Goal: Browse casually

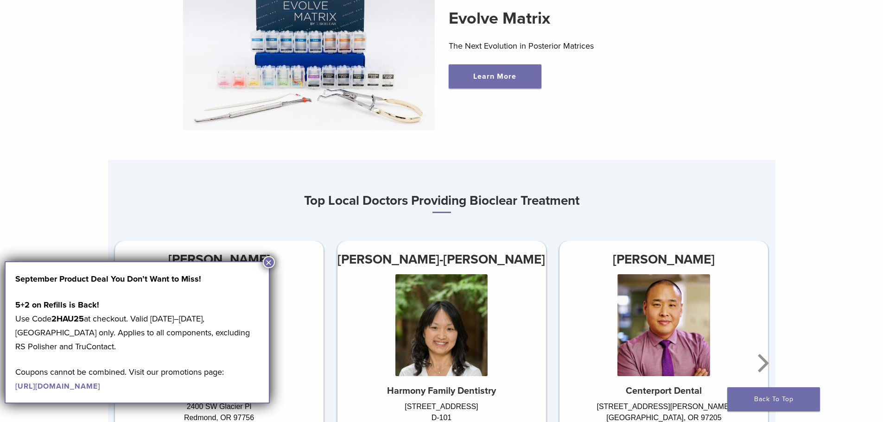
scroll to position [556, 0]
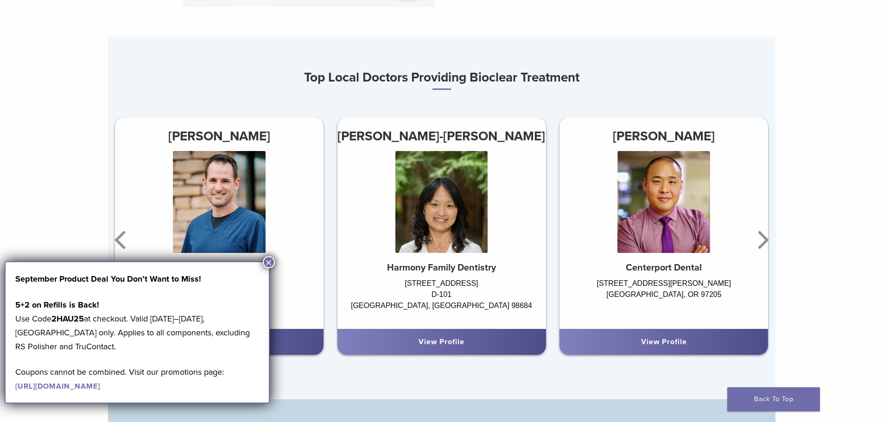
click at [266, 260] on button "×" at bounding box center [269, 262] width 12 height 12
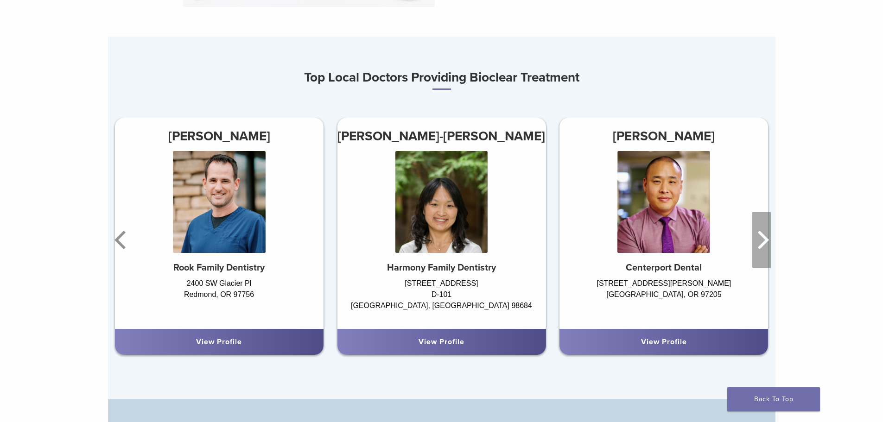
click at [763, 245] on icon "Next" at bounding box center [763, 240] width 11 height 19
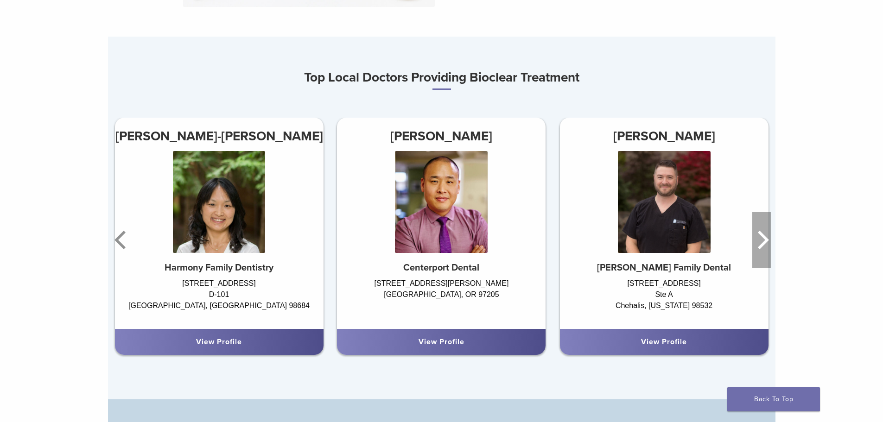
click at [763, 245] on icon "Next" at bounding box center [763, 240] width 11 height 19
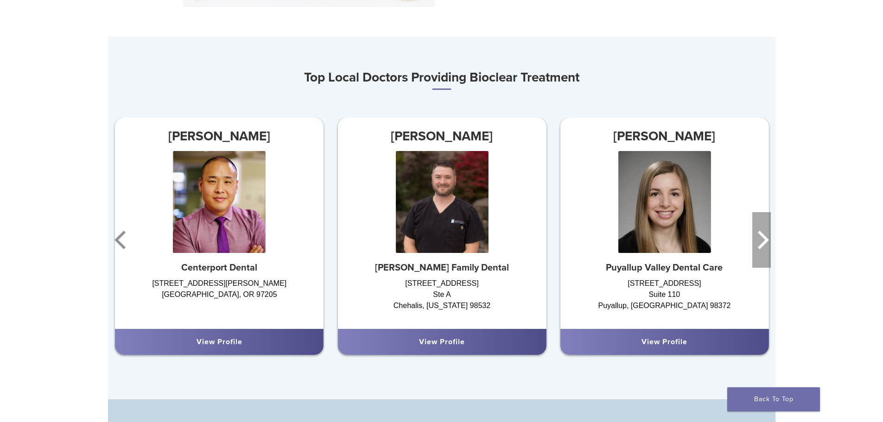
click at [763, 245] on icon "Next" at bounding box center [763, 240] width 11 height 19
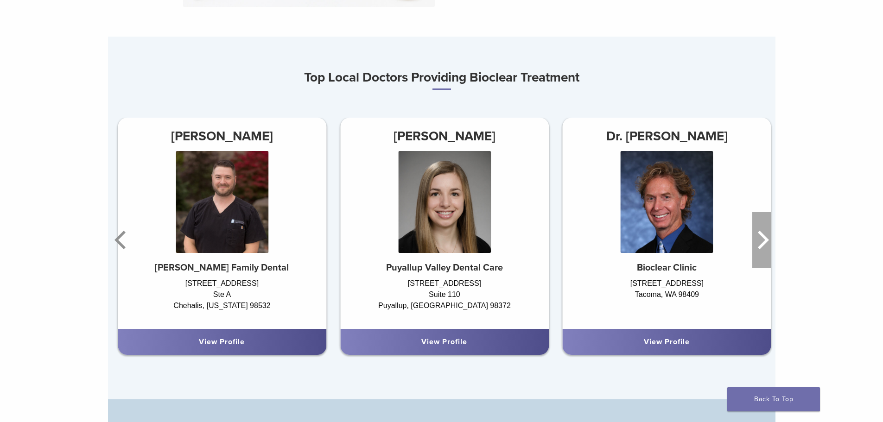
click at [763, 245] on icon "Next" at bounding box center [763, 240] width 11 height 19
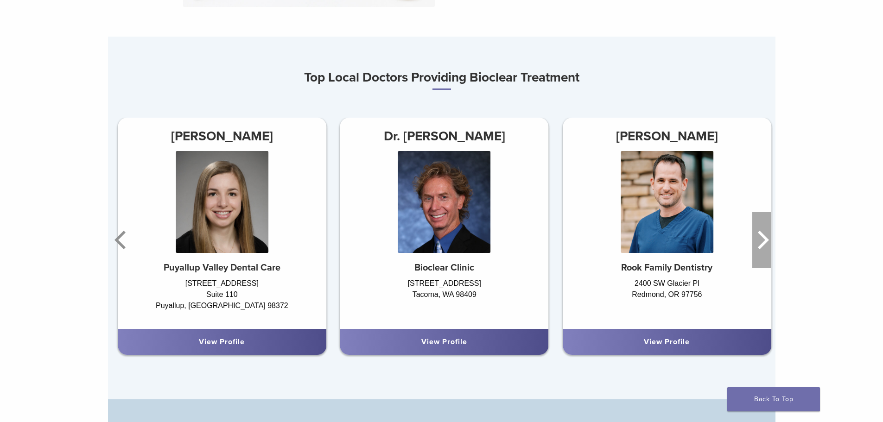
click at [763, 245] on icon "Next" at bounding box center [763, 240] width 11 height 19
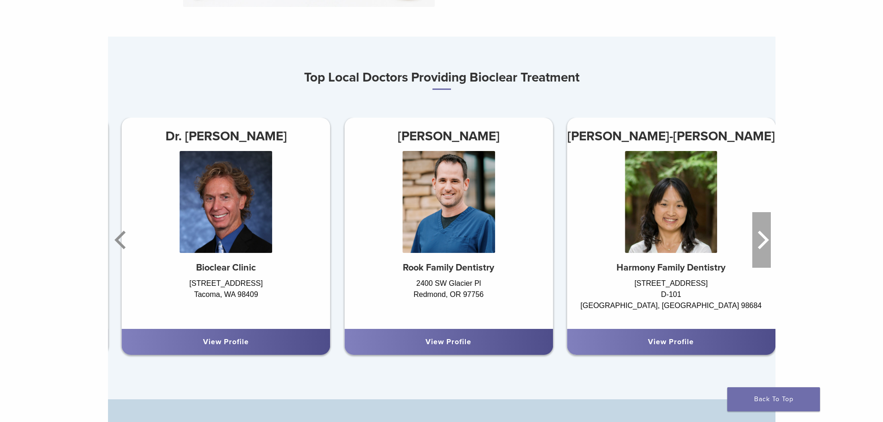
click at [763, 245] on icon "Next" at bounding box center [763, 240] width 11 height 19
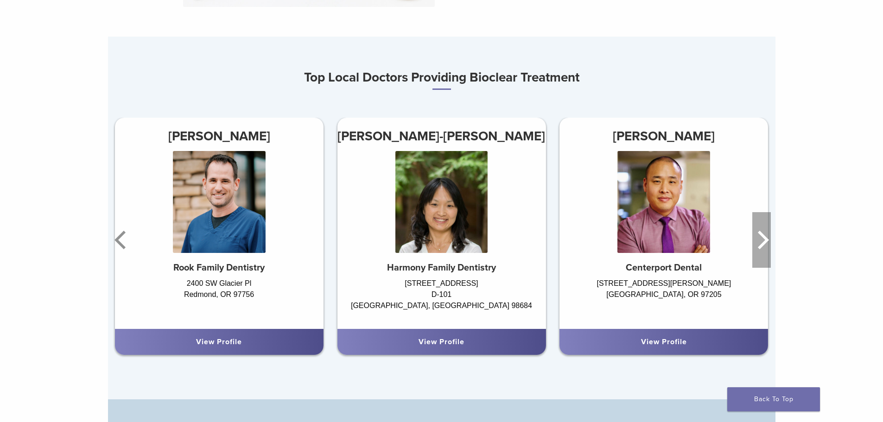
click at [763, 245] on icon "Next" at bounding box center [763, 240] width 11 height 19
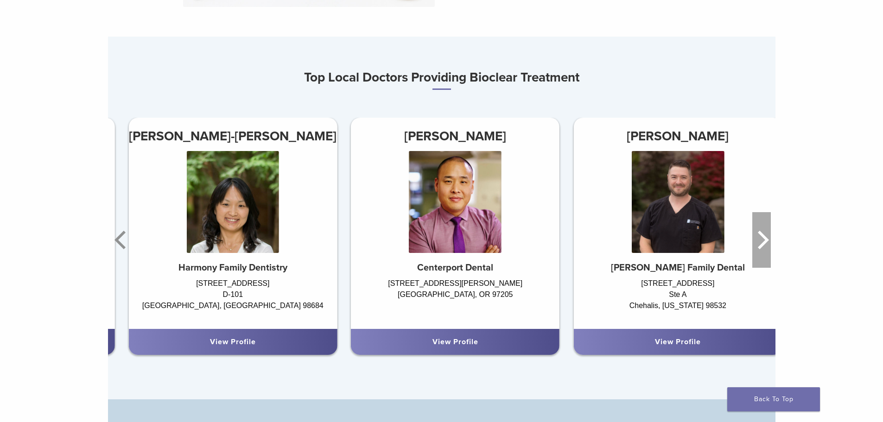
click at [763, 245] on icon "Next" at bounding box center [763, 240] width 11 height 19
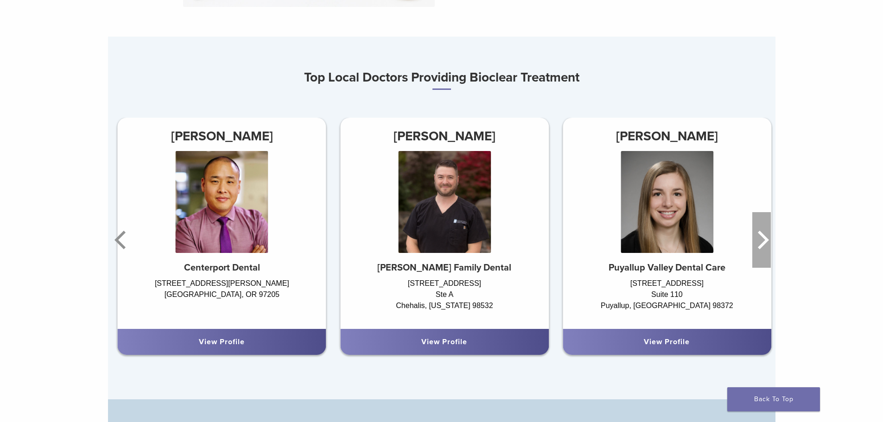
click at [763, 245] on icon "Next" at bounding box center [763, 240] width 11 height 19
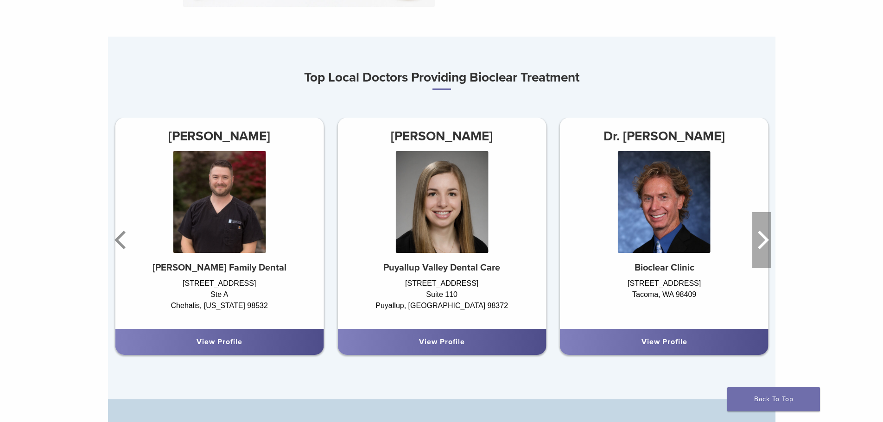
click at [763, 245] on icon "Next" at bounding box center [763, 240] width 11 height 19
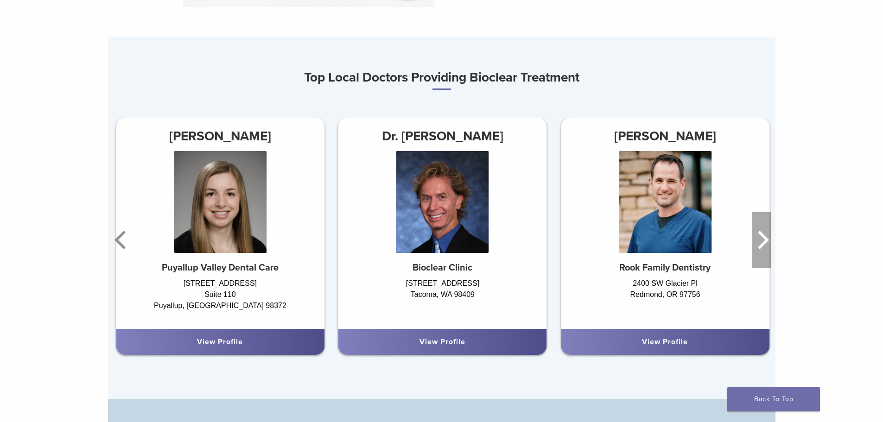
click at [763, 245] on icon "Next" at bounding box center [763, 240] width 11 height 19
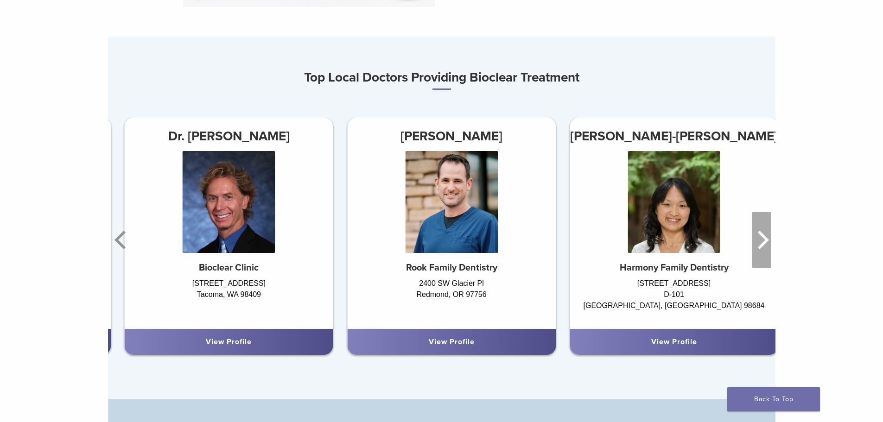
click at [763, 245] on icon "Next" at bounding box center [763, 240] width 11 height 19
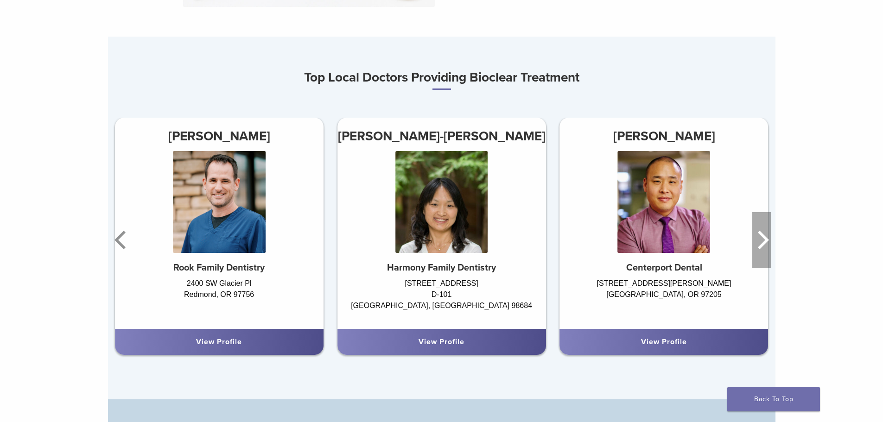
click at [763, 245] on icon "Next" at bounding box center [763, 240] width 11 height 19
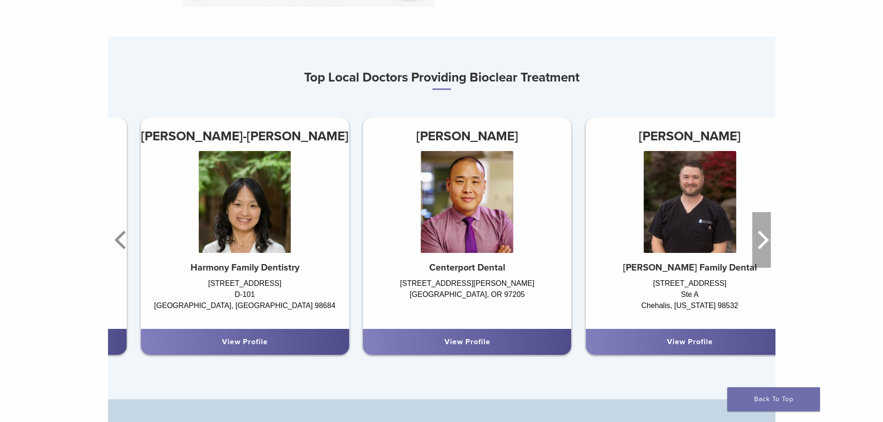
click at [763, 245] on icon "Next" at bounding box center [763, 240] width 11 height 19
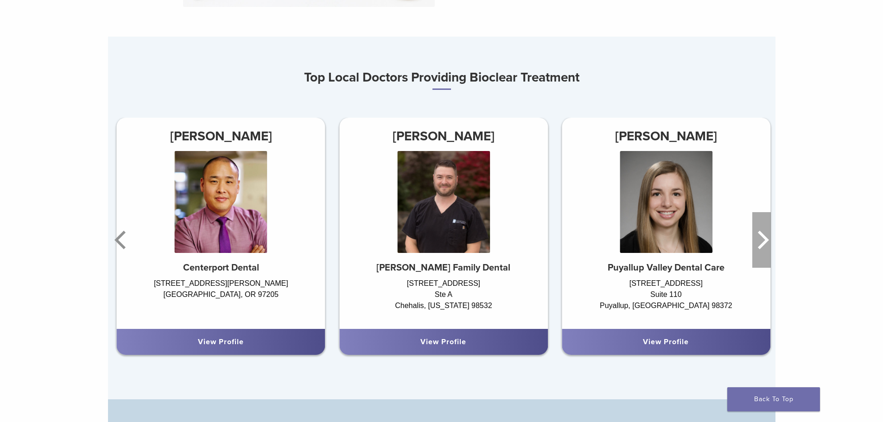
click at [763, 245] on icon "Next" at bounding box center [763, 240] width 11 height 19
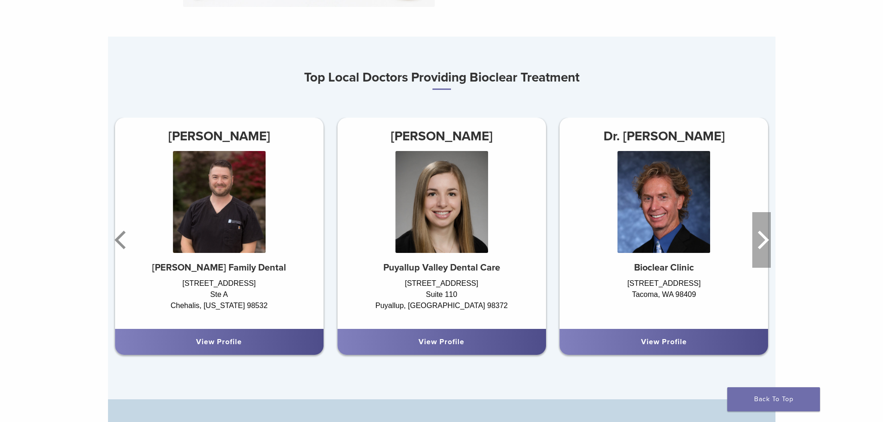
click at [763, 245] on icon "Next" at bounding box center [763, 240] width 11 height 19
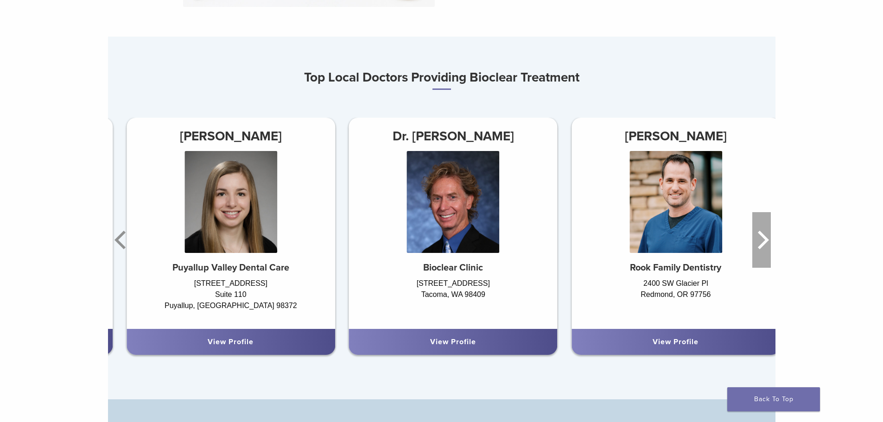
click at [763, 245] on icon "Next" at bounding box center [763, 240] width 11 height 19
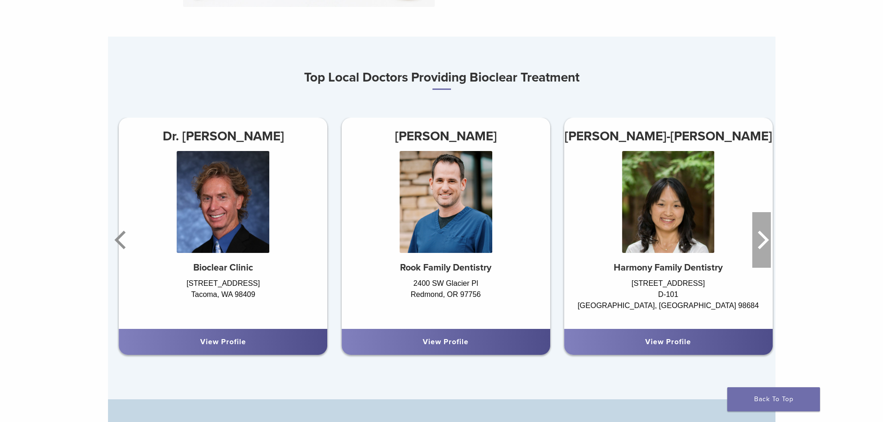
click at [763, 245] on icon "Next" at bounding box center [763, 240] width 11 height 19
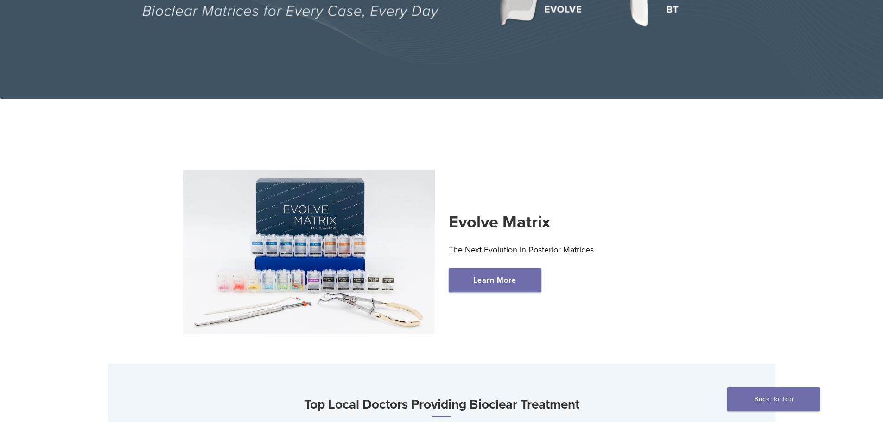
scroll to position [93, 0]
